Goal: Information Seeking & Learning: Learn about a topic

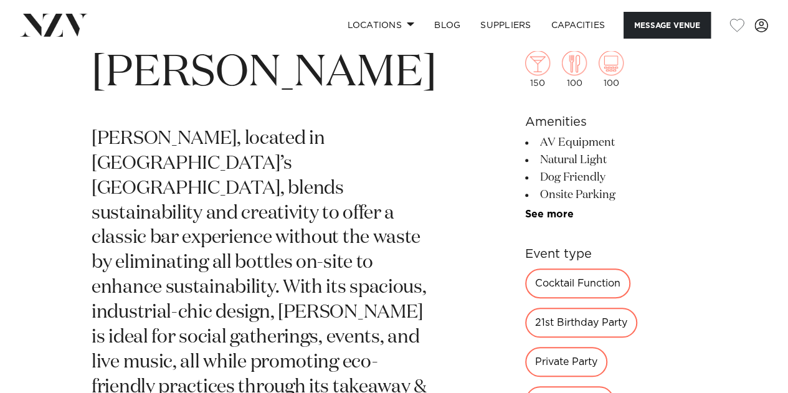
scroll to position [425, 0]
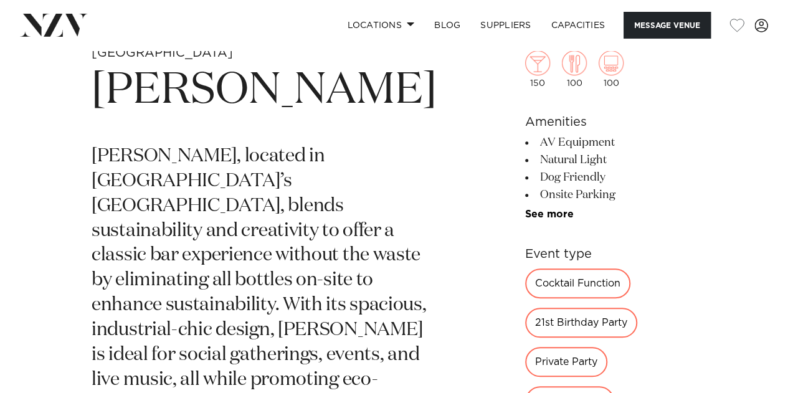
click at [547, 361] on div "Private Party" at bounding box center [566, 362] width 82 height 30
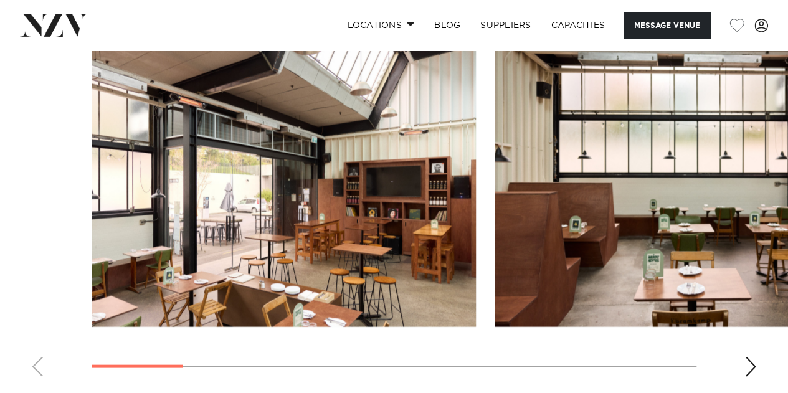
scroll to position [1176, 0]
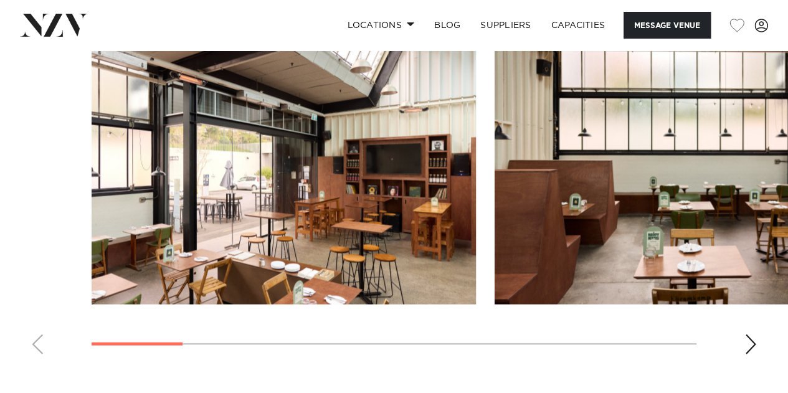
click at [748, 334] on div "Next slide" at bounding box center [750, 344] width 12 height 20
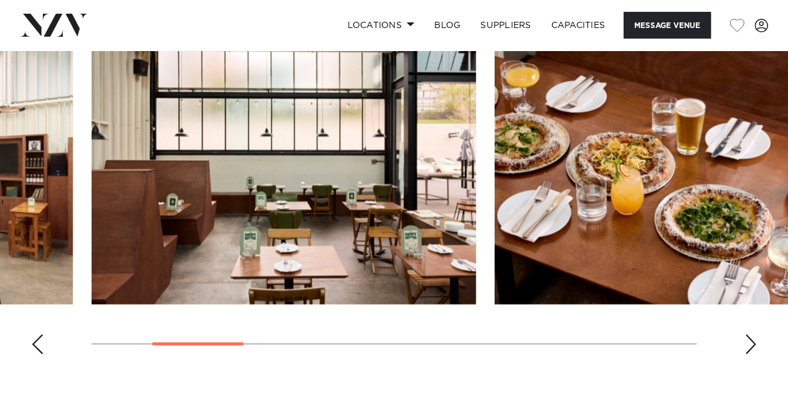
click at [748, 334] on div "Next slide" at bounding box center [750, 344] width 12 height 20
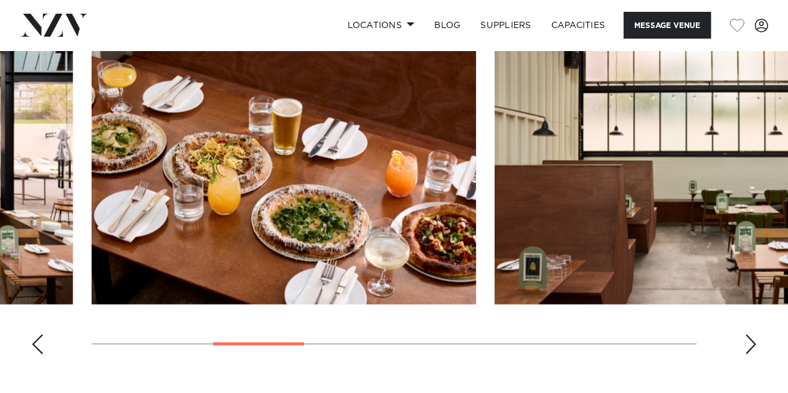
click at [748, 334] on div "Next slide" at bounding box center [750, 344] width 12 height 20
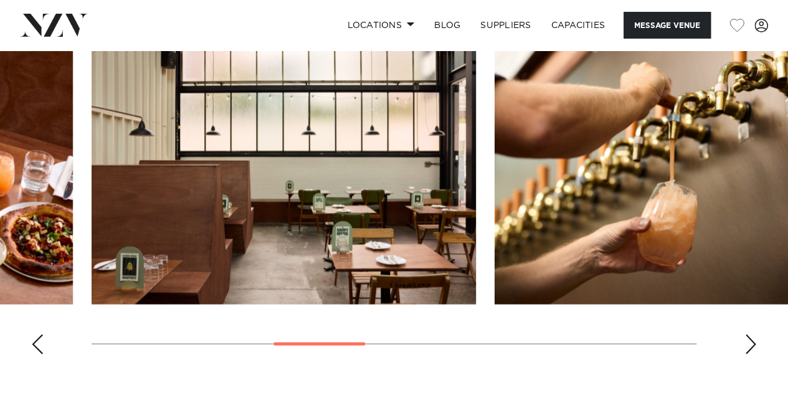
click at [748, 334] on div "Next slide" at bounding box center [750, 344] width 12 height 20
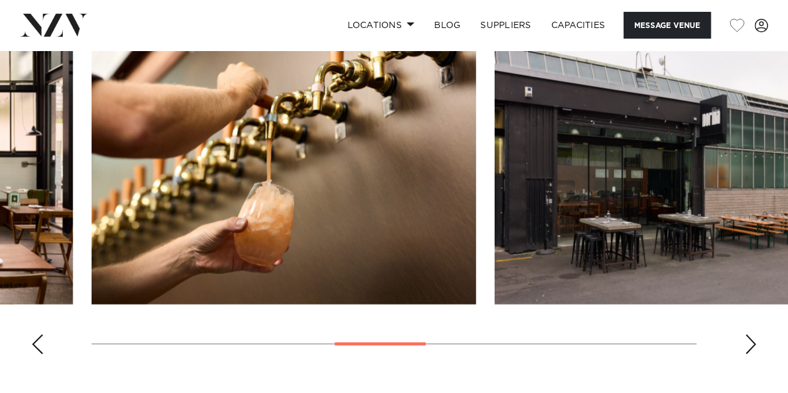
click at [748, 334] on div "Next slide" at bounding box center [750, 344] width 12 height 20
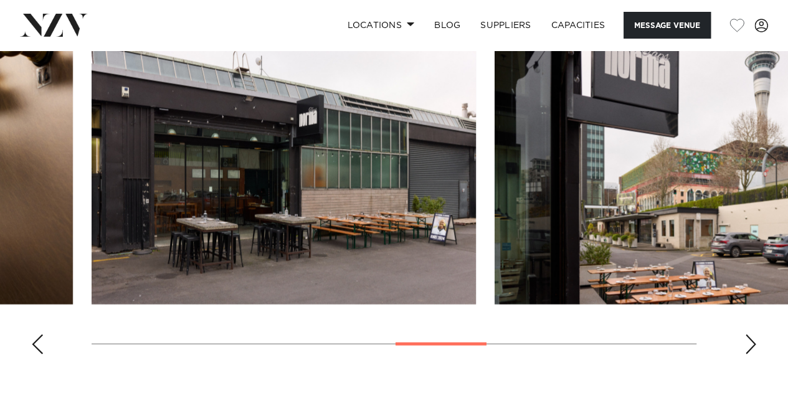
click at [748, 334] on div "Next slide" at bounding box center [750, 344] width 12 height 20
